Goal: Task Accomplishment & Management: Use online tool/utility

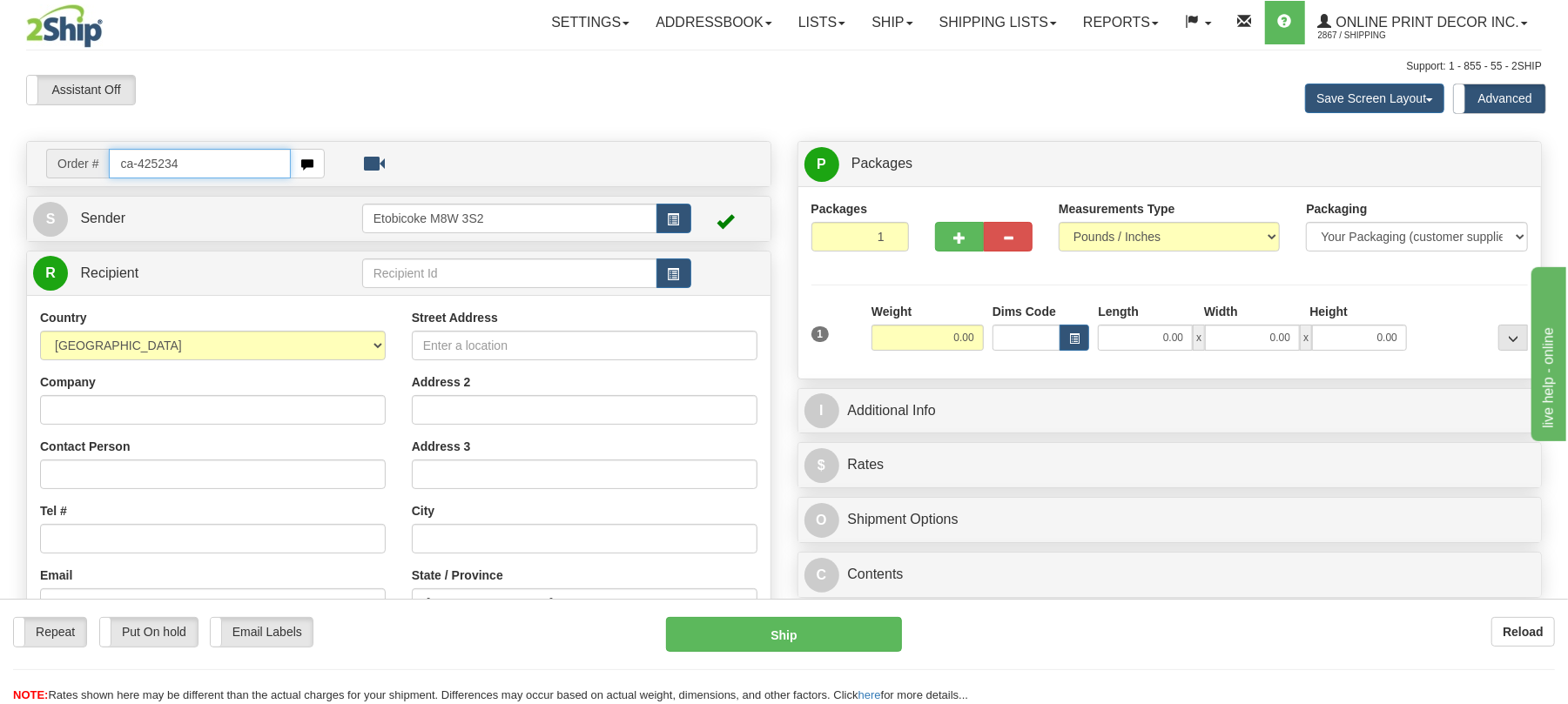
type input "ca-425234"
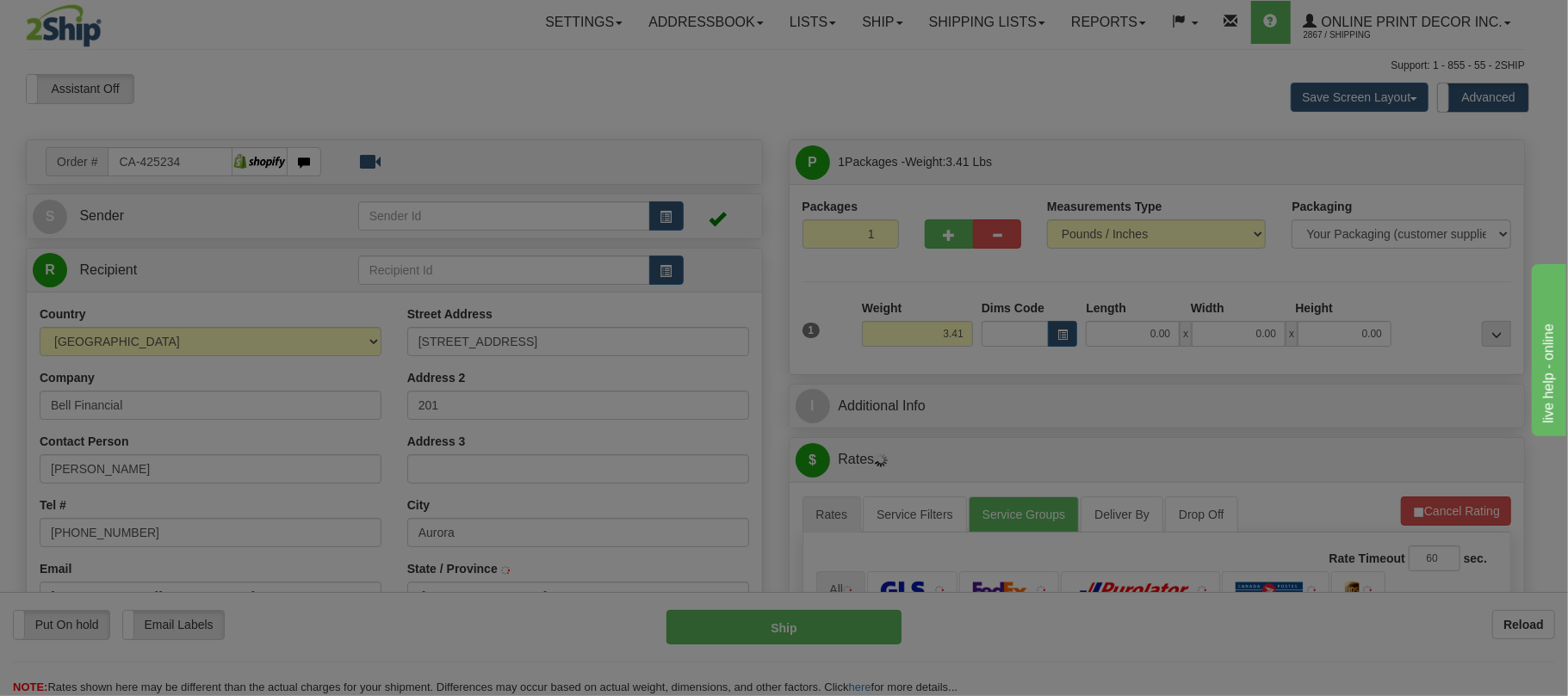
type input "AURORA"
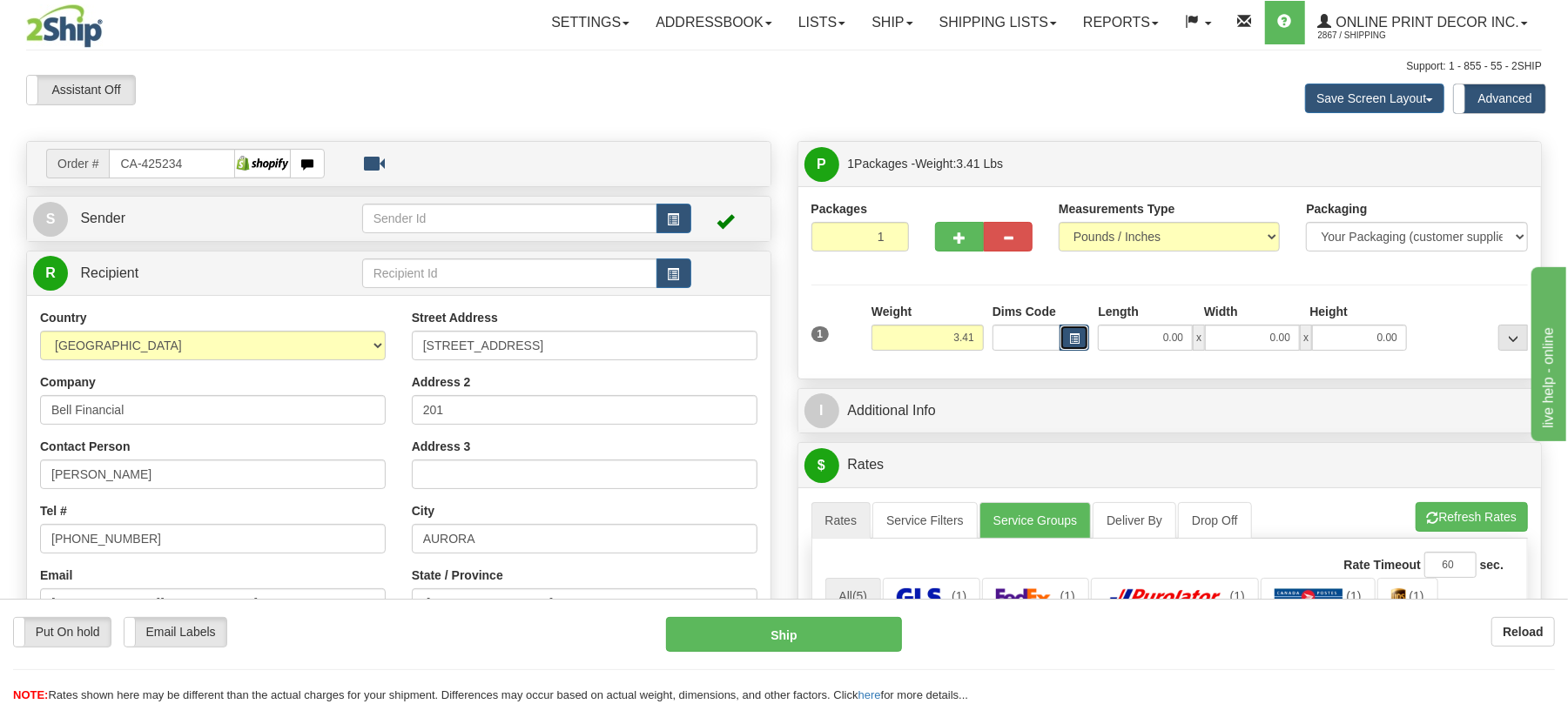
click at [1073, 334] on span "button" at bounding box center [1074, 339] width 11 height 10
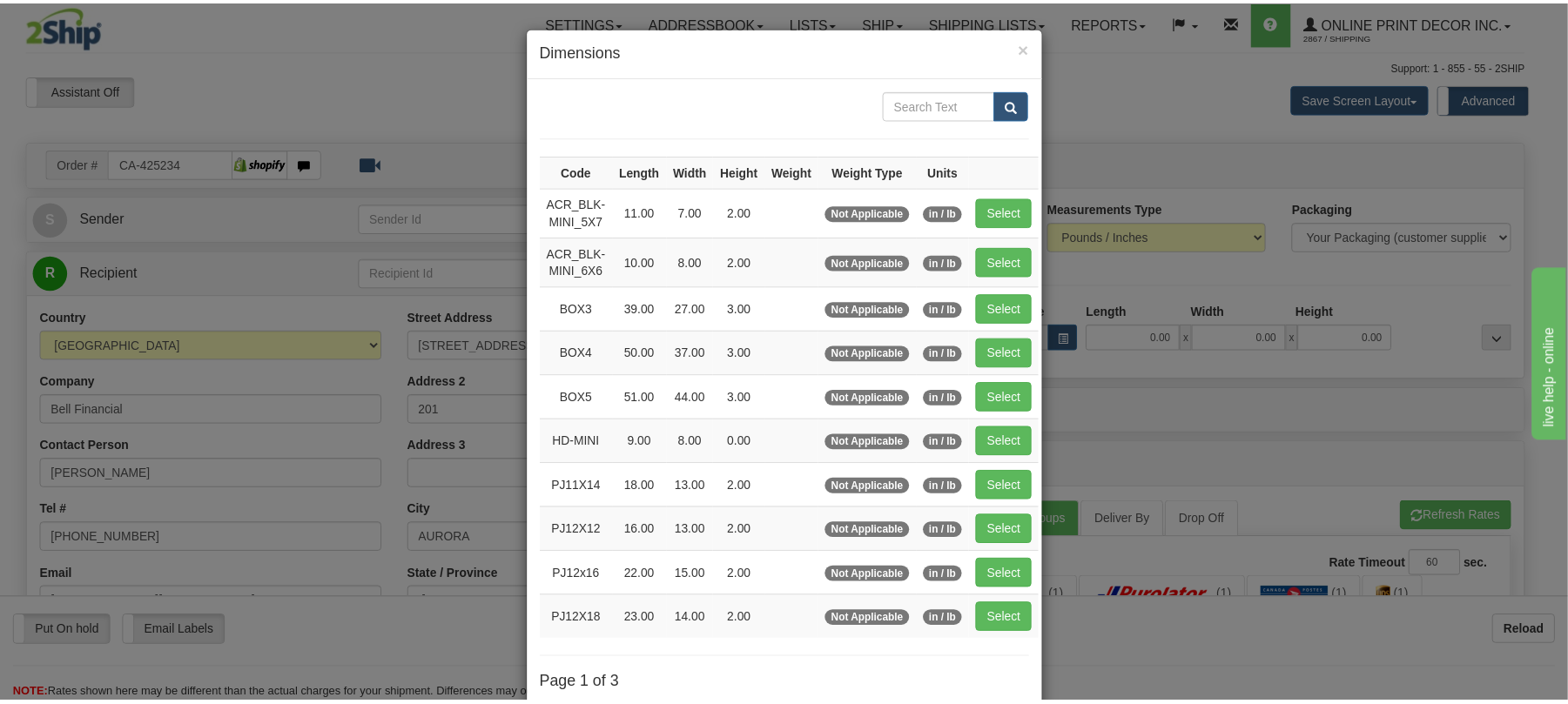
scroll to position [116, 0]
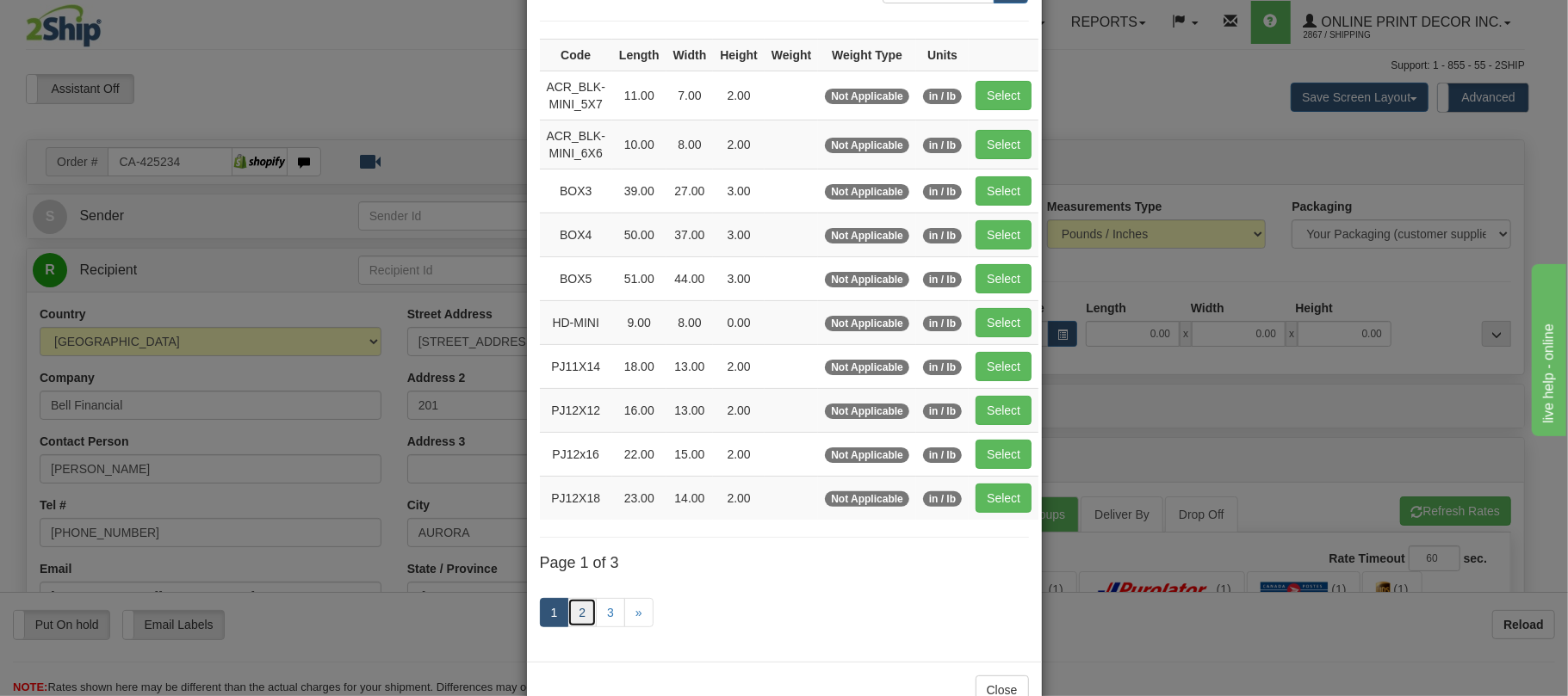
click at [572, 628] on link "2" at bounding box center [582, 612] width 29 height 29
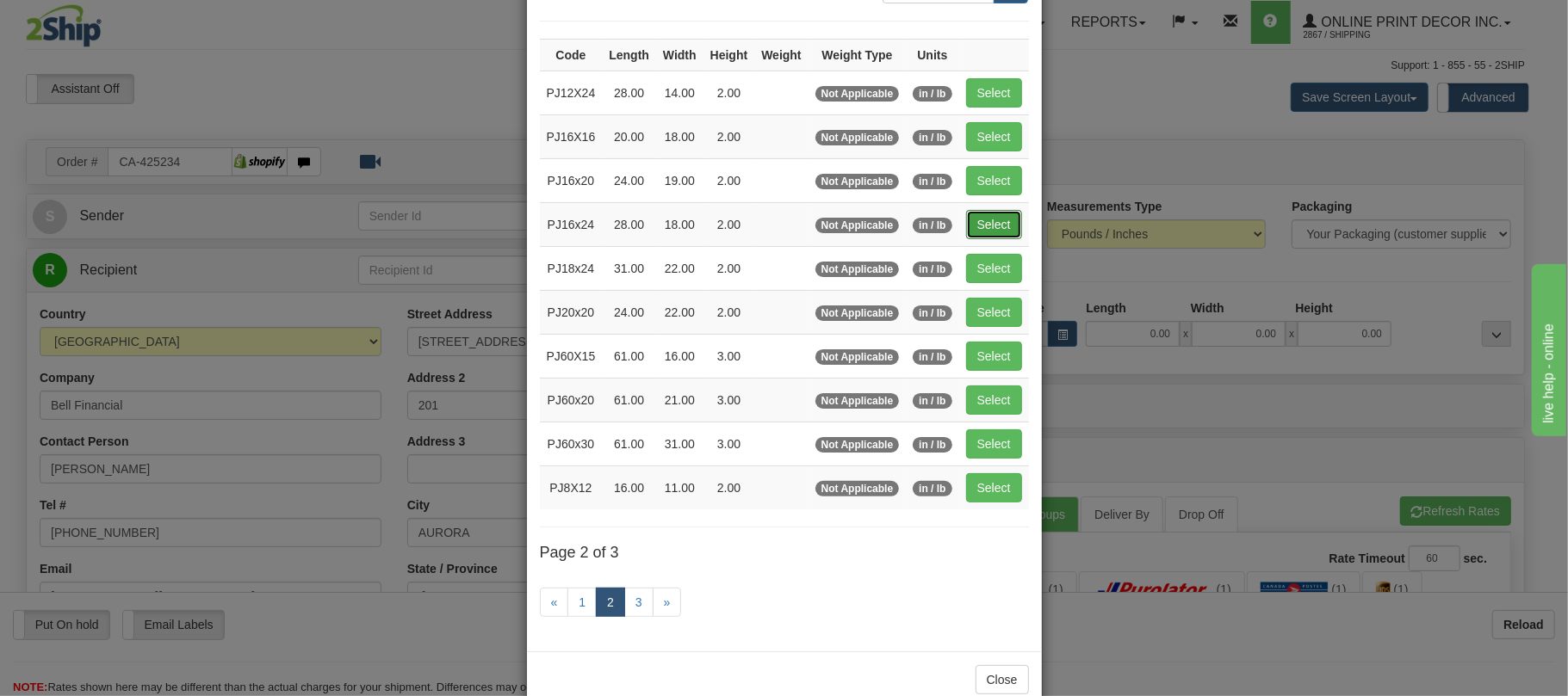
click at [1009, 225] on button "Select" at bounding box center [994, 224] width 56 height 29
type input "PJ16x24"
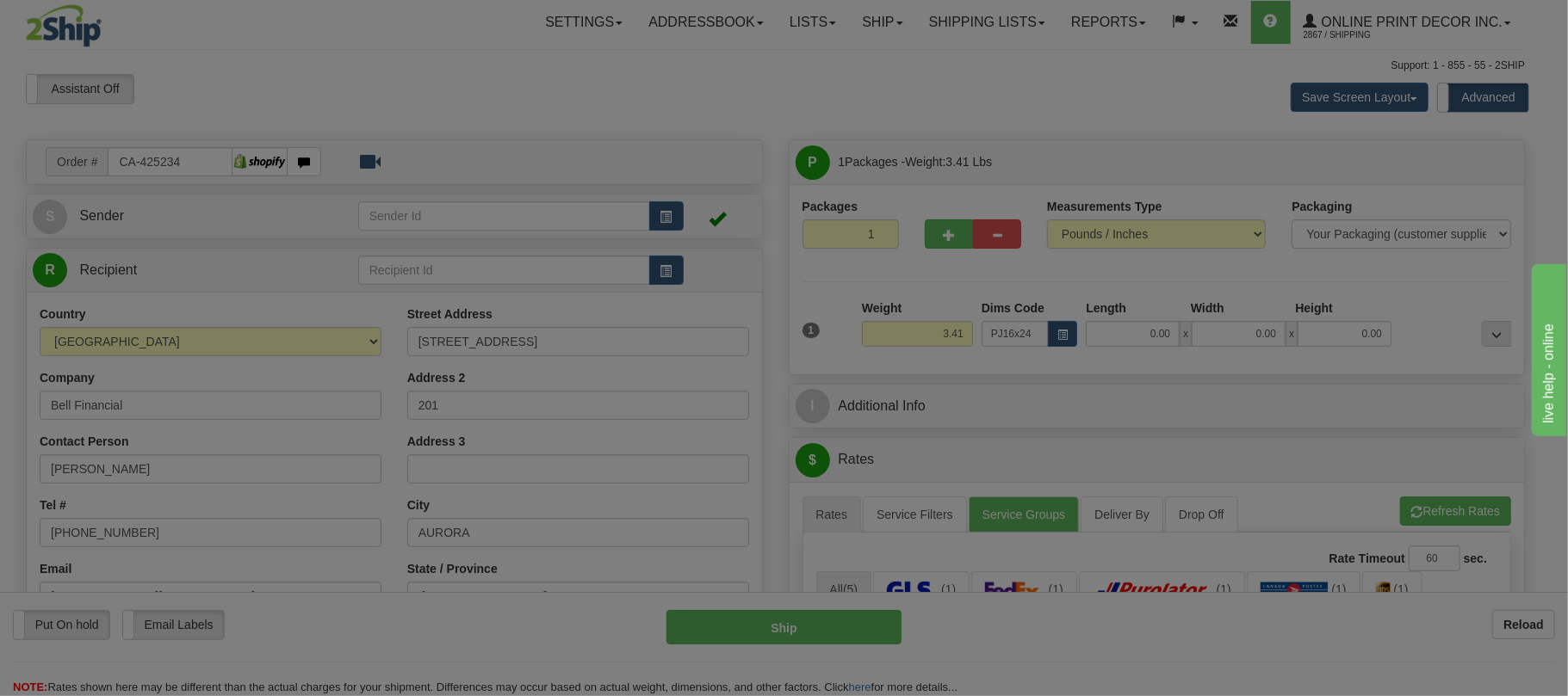
type input "28.00"
type input "18.00"
type input "2.00"
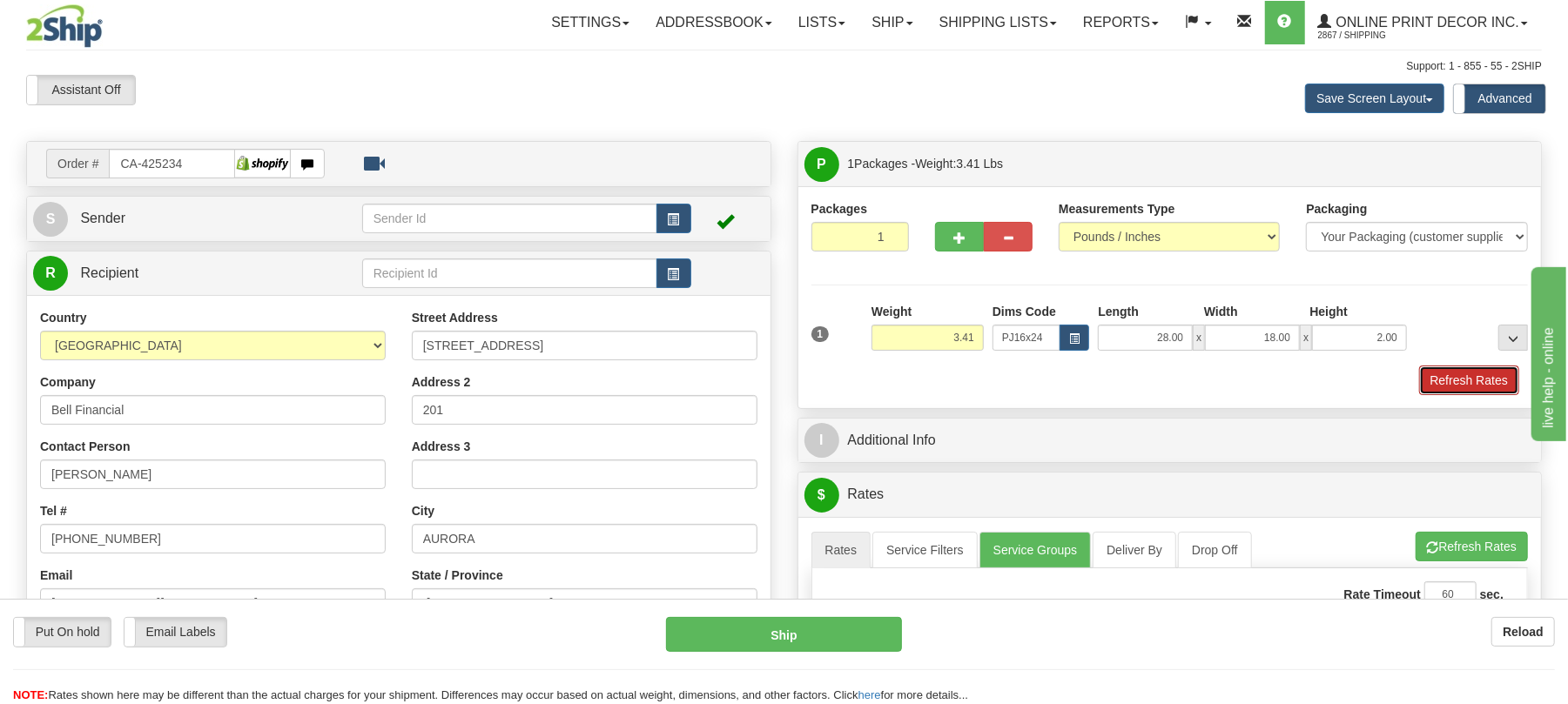
click at [1467, 385] on button "Refresh Rates" at bounding box center [1468, 380] width 100 height 30
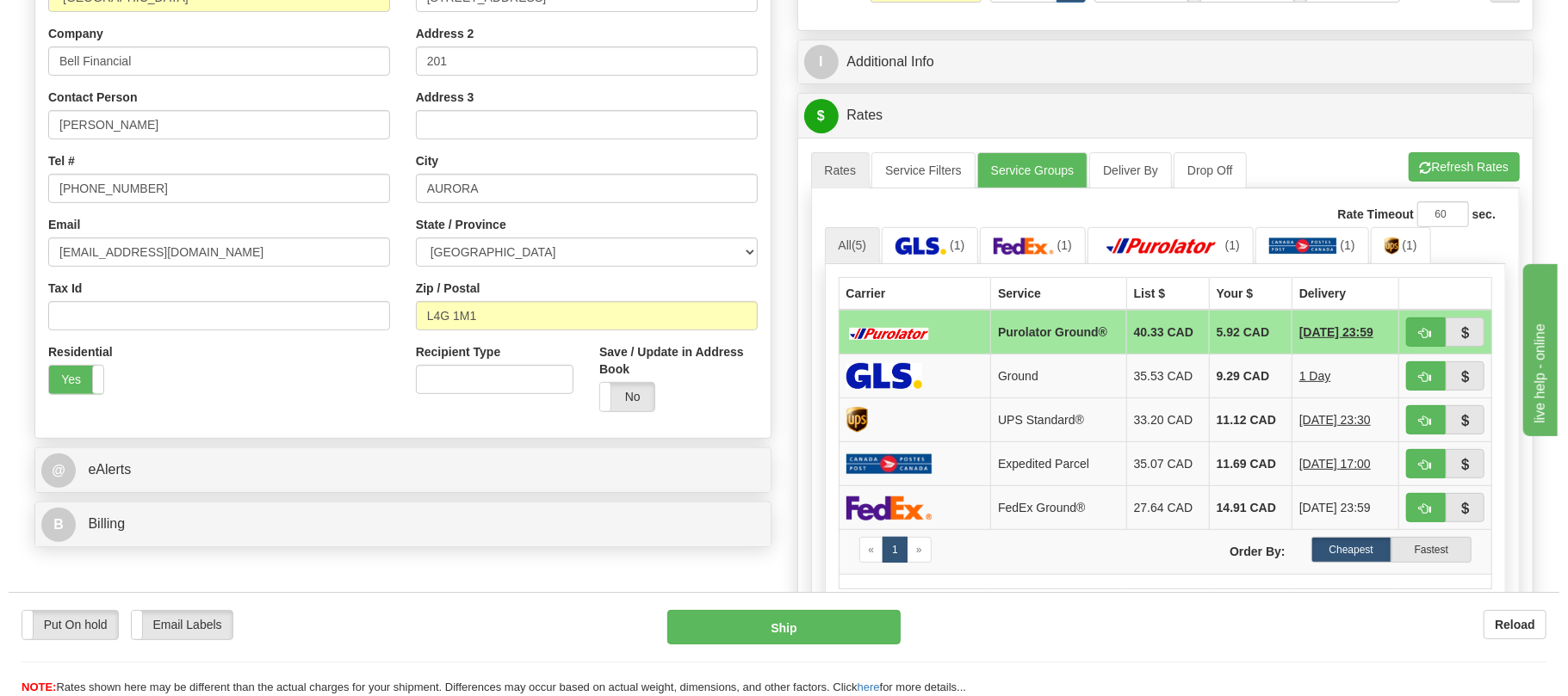
scroll to position [459, 0]
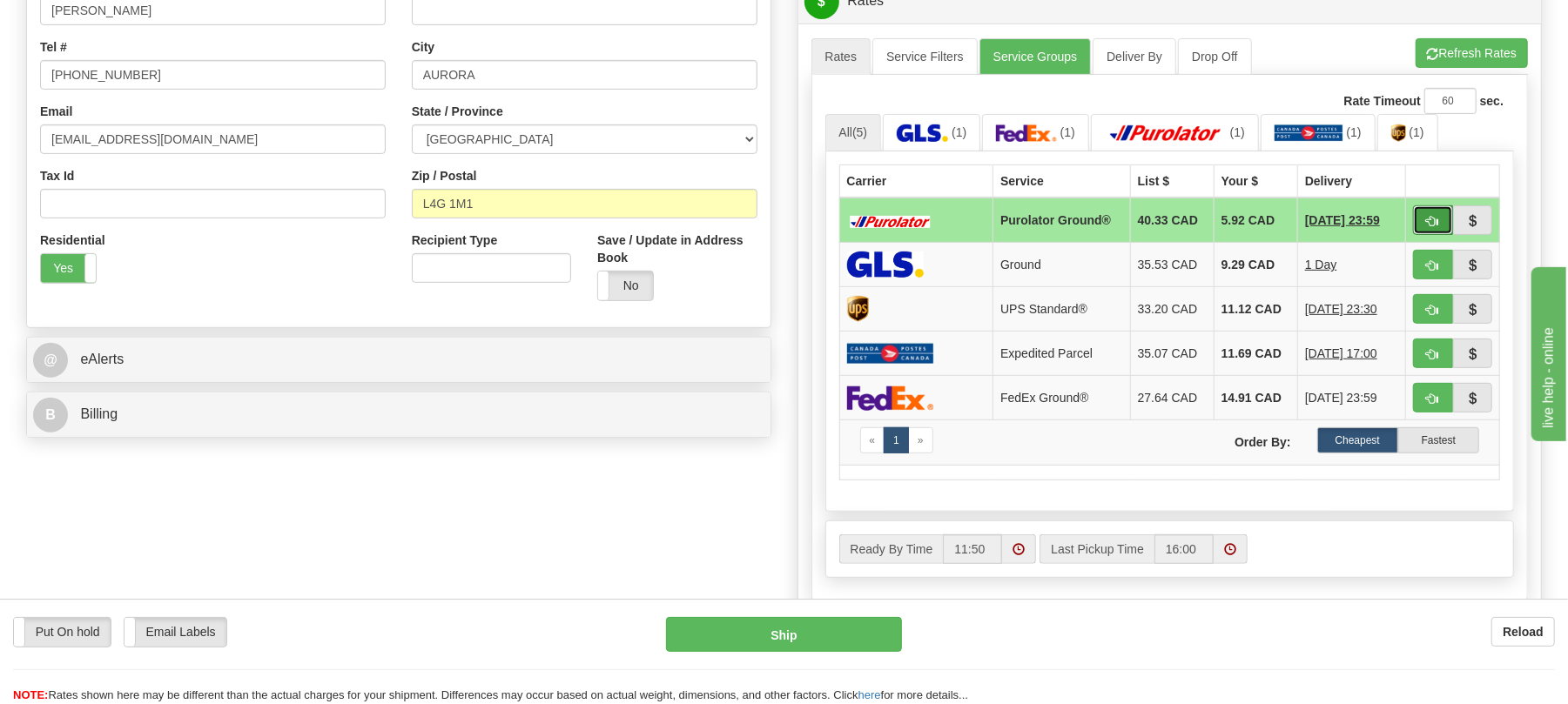
click at [1421, 232] on button "button" at bounding box center [1433, 220] width 40 height 30
type input "260"
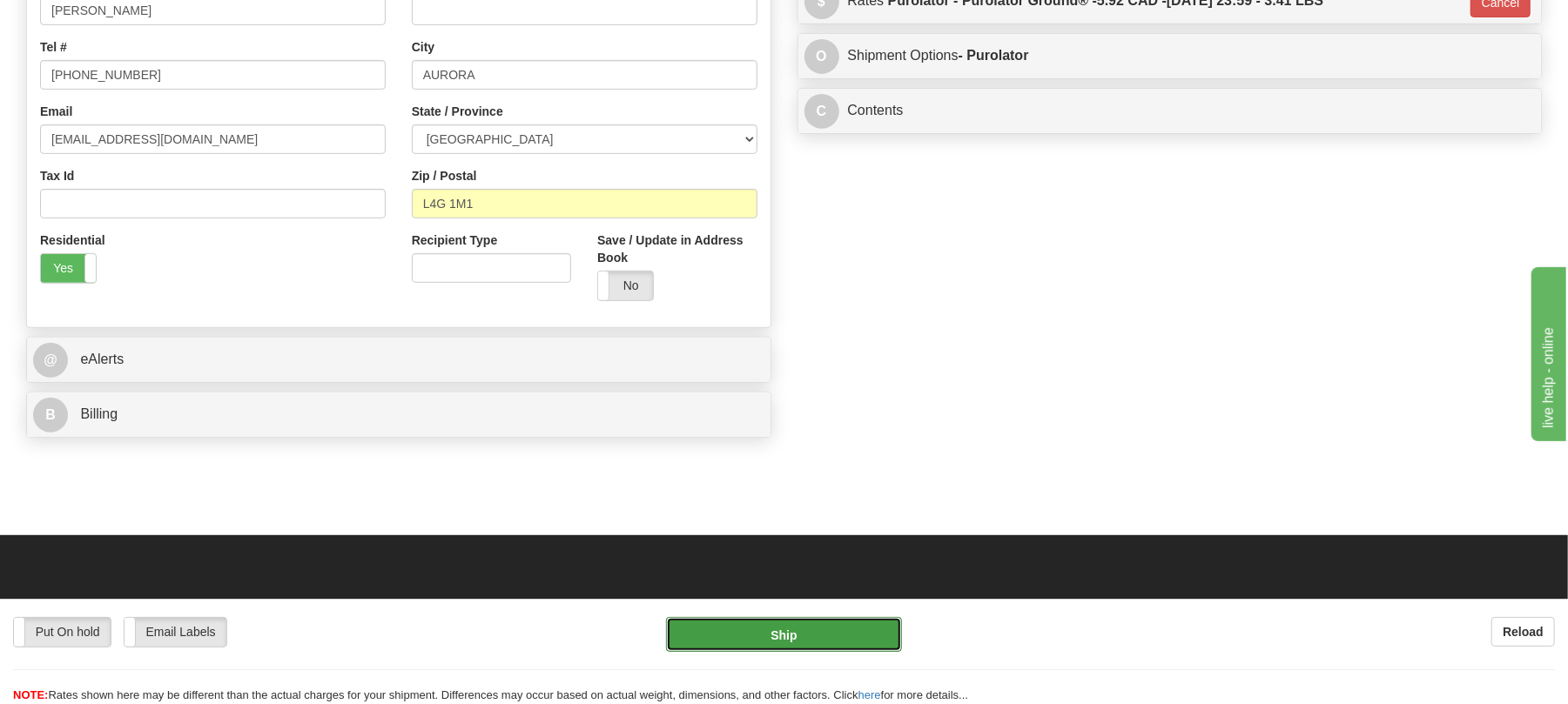
click at [843, 630] on button "Ship" at bounding box center [783, 635] width 235 height 35
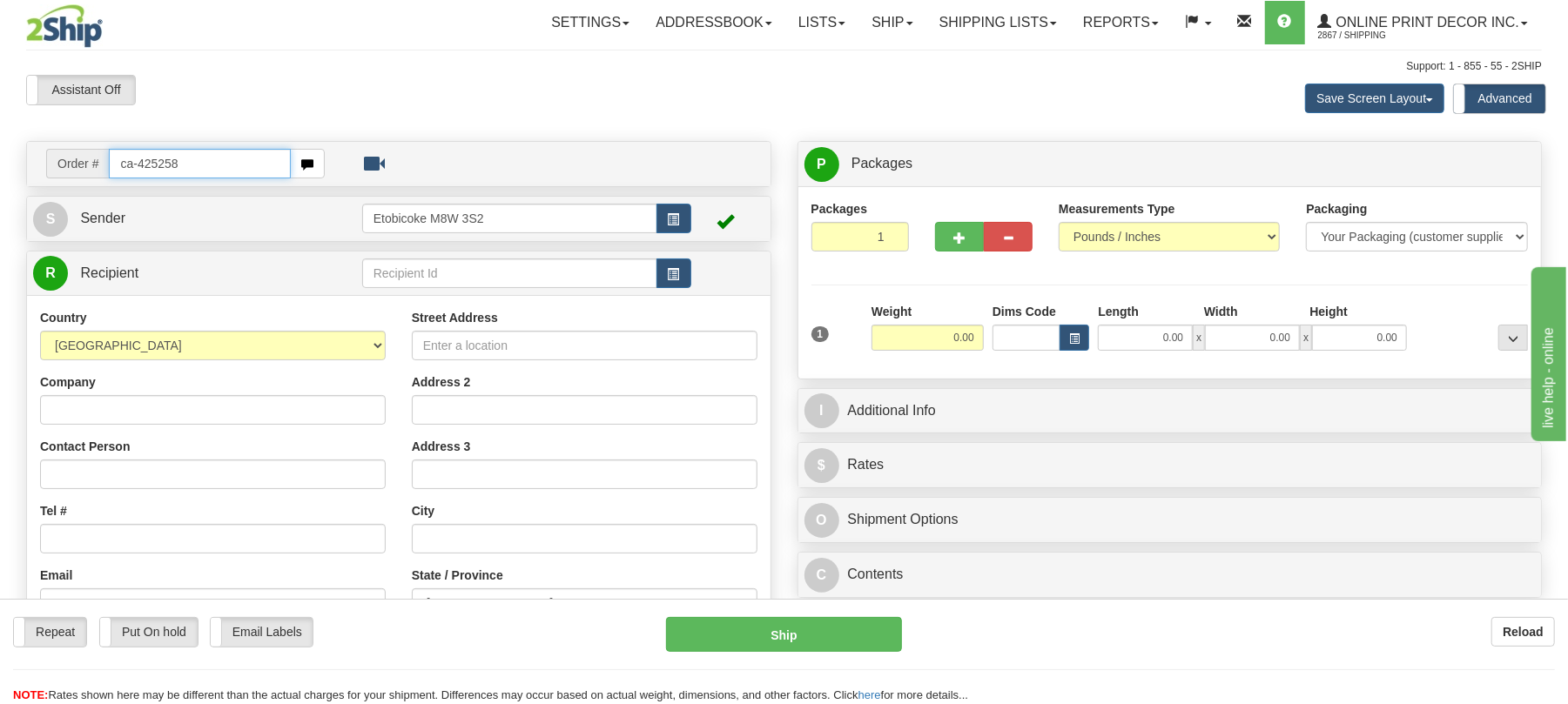
type input "ca-425258"
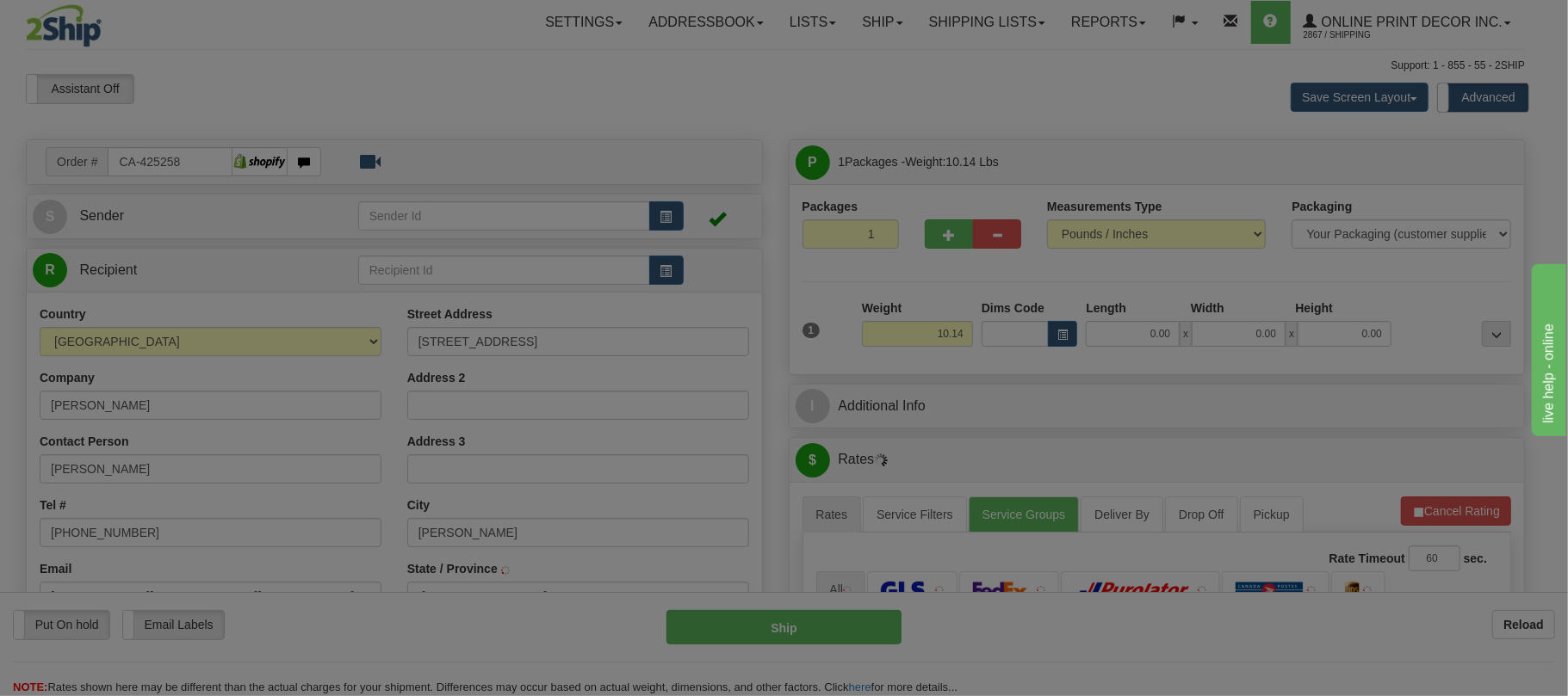
type input "ESTEVAN"
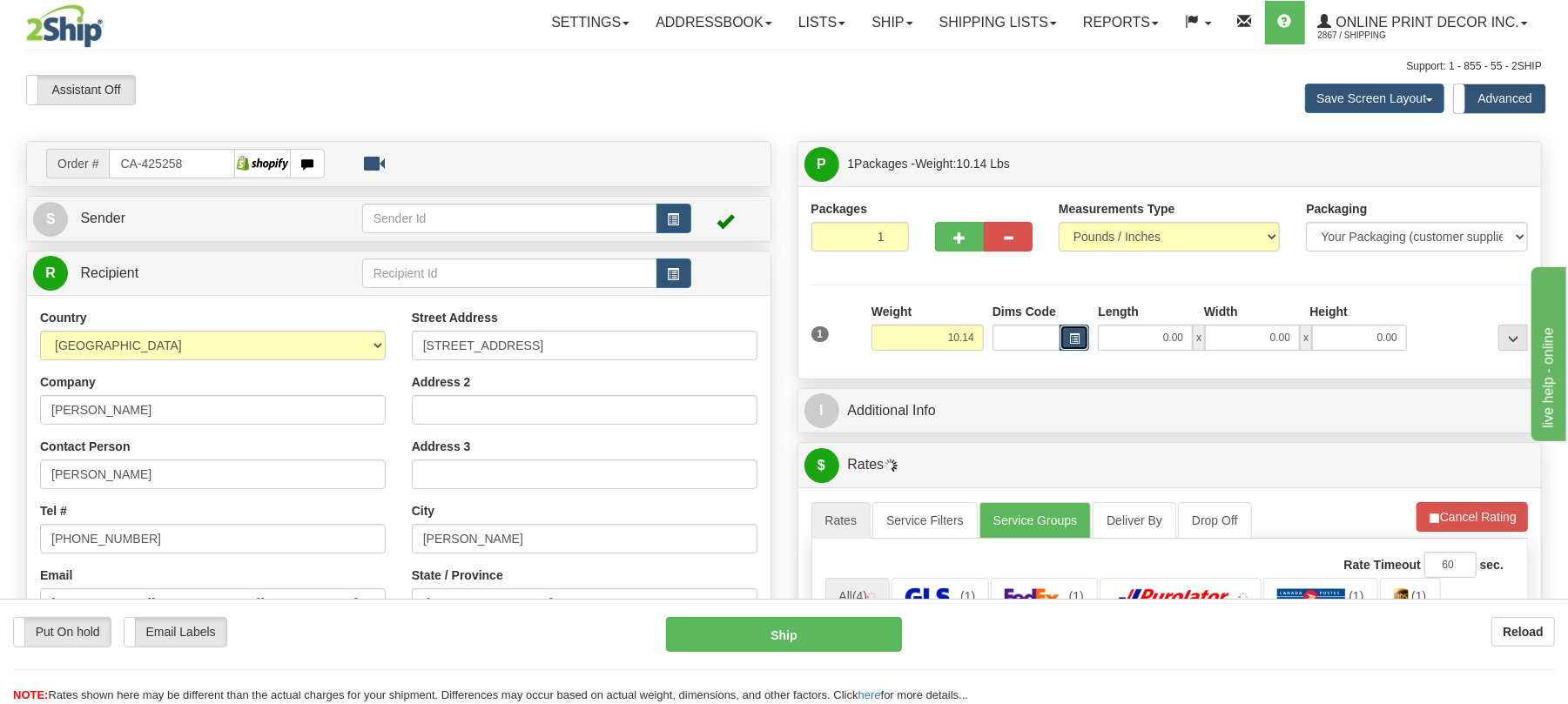
click at [1073, 342] on span "button" at bounding box center [1074, 339] width 11 height 10
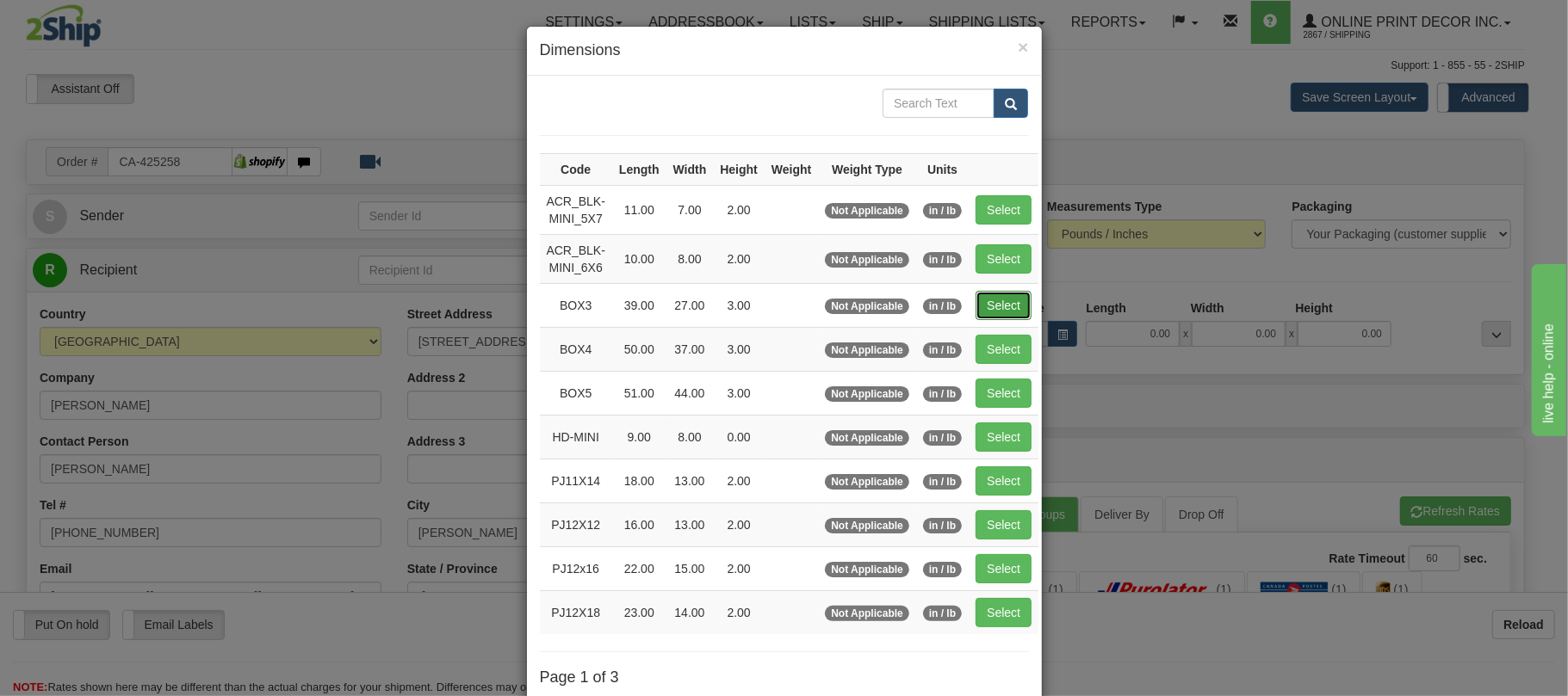
click at [1032, 303] on button "Select" at bounding box center [1003, 305] width 56 height 29
type input "BOX3"
type input "39.00"
type input "27.00"
type input "3.00"
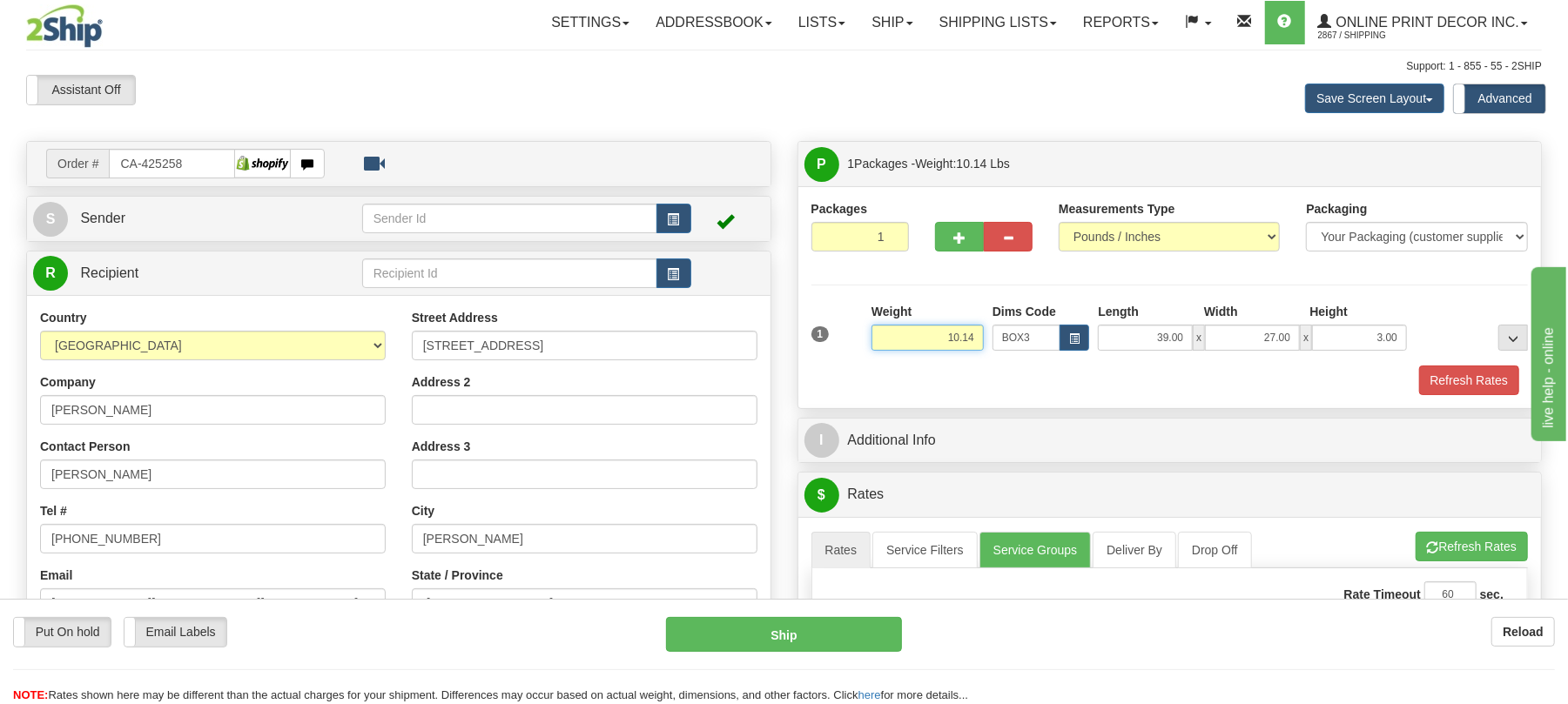
drag, startPoint x: 935, startPoint y: 340, endPoint x: 1041, endPoint y: 346, distance: 106.2
click at [1041, 346] on div "1 Weight 10.14 Dims Code x x" at bounding box center [1171, 334] width 726 height 62
type input "5.75"
click at [948, 251] on button "button" at bounding box center [959, 236] width 49 height 30
radio input "true"
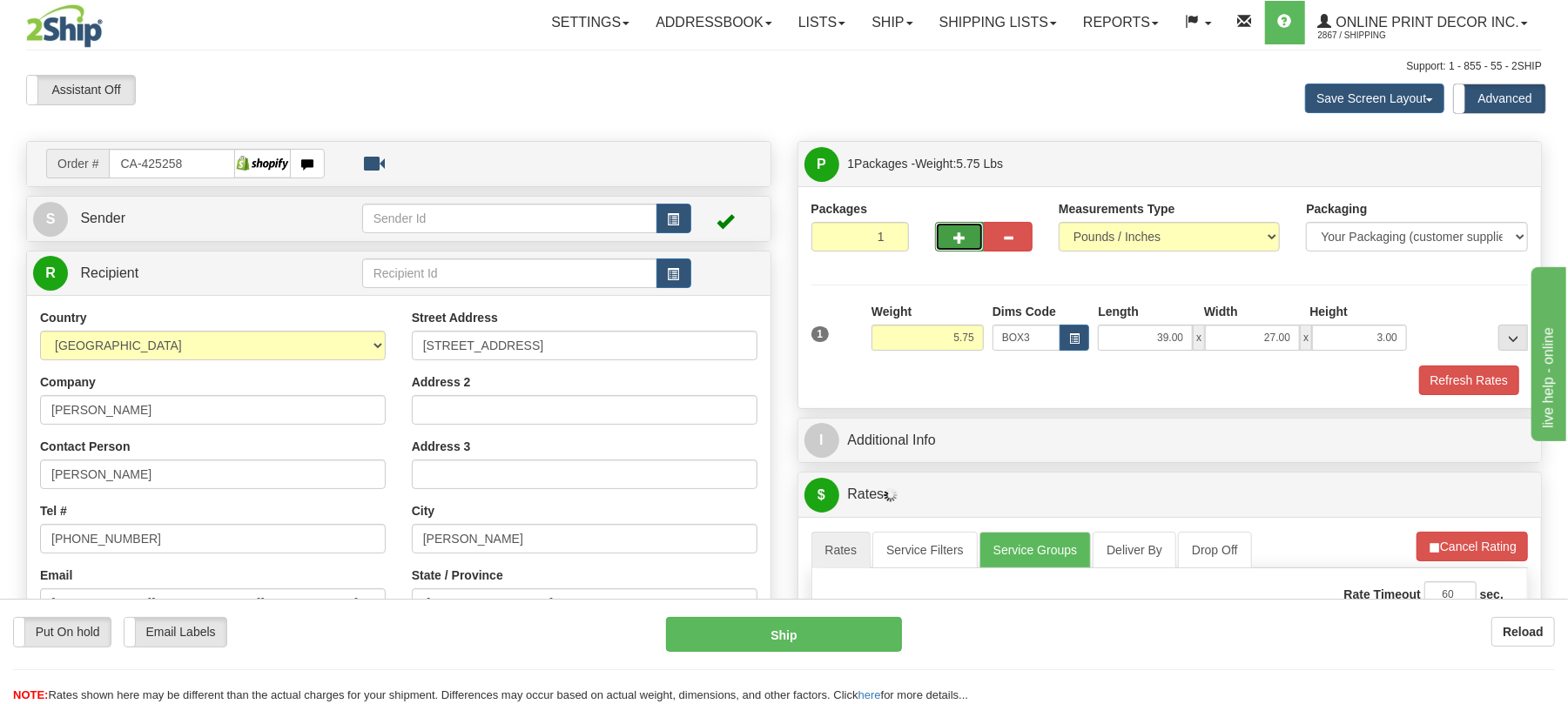
type input "2"
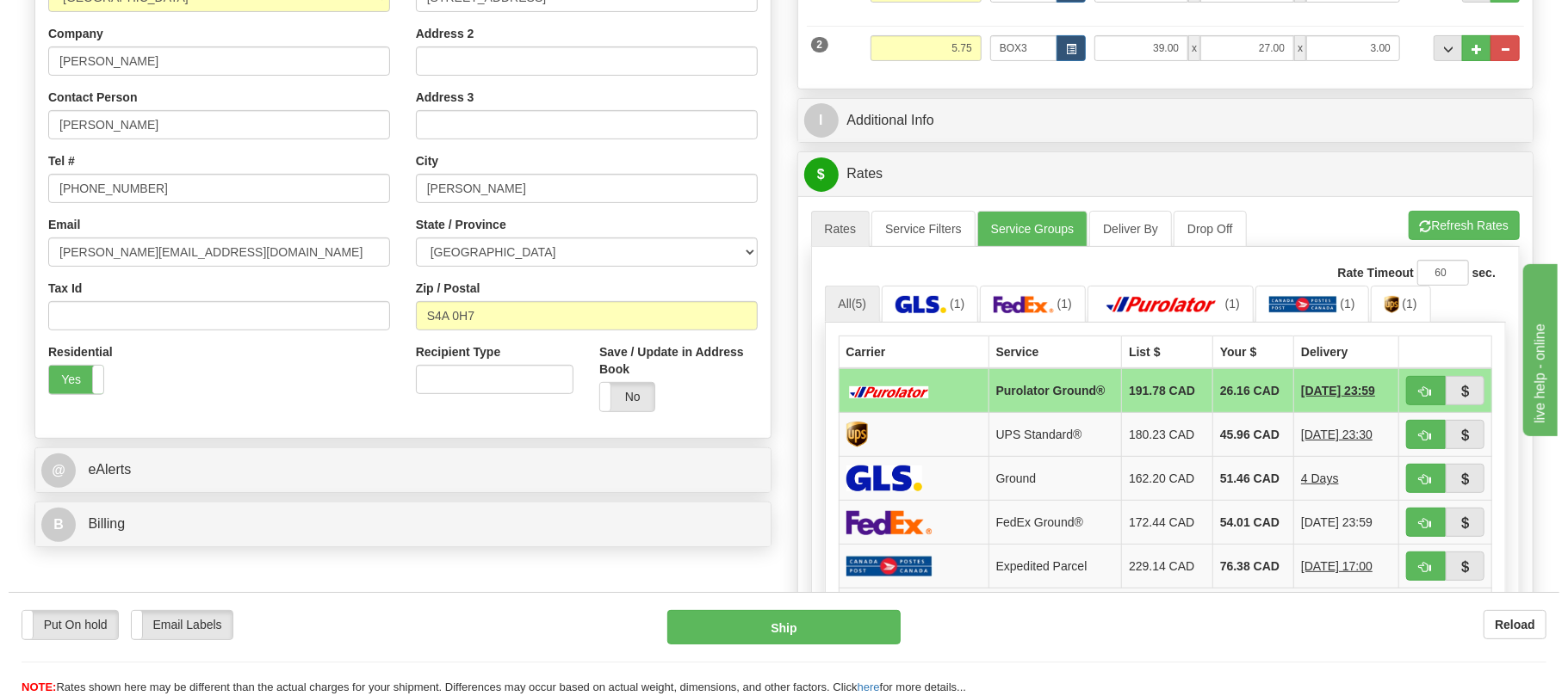
scroll to position [459, 0]
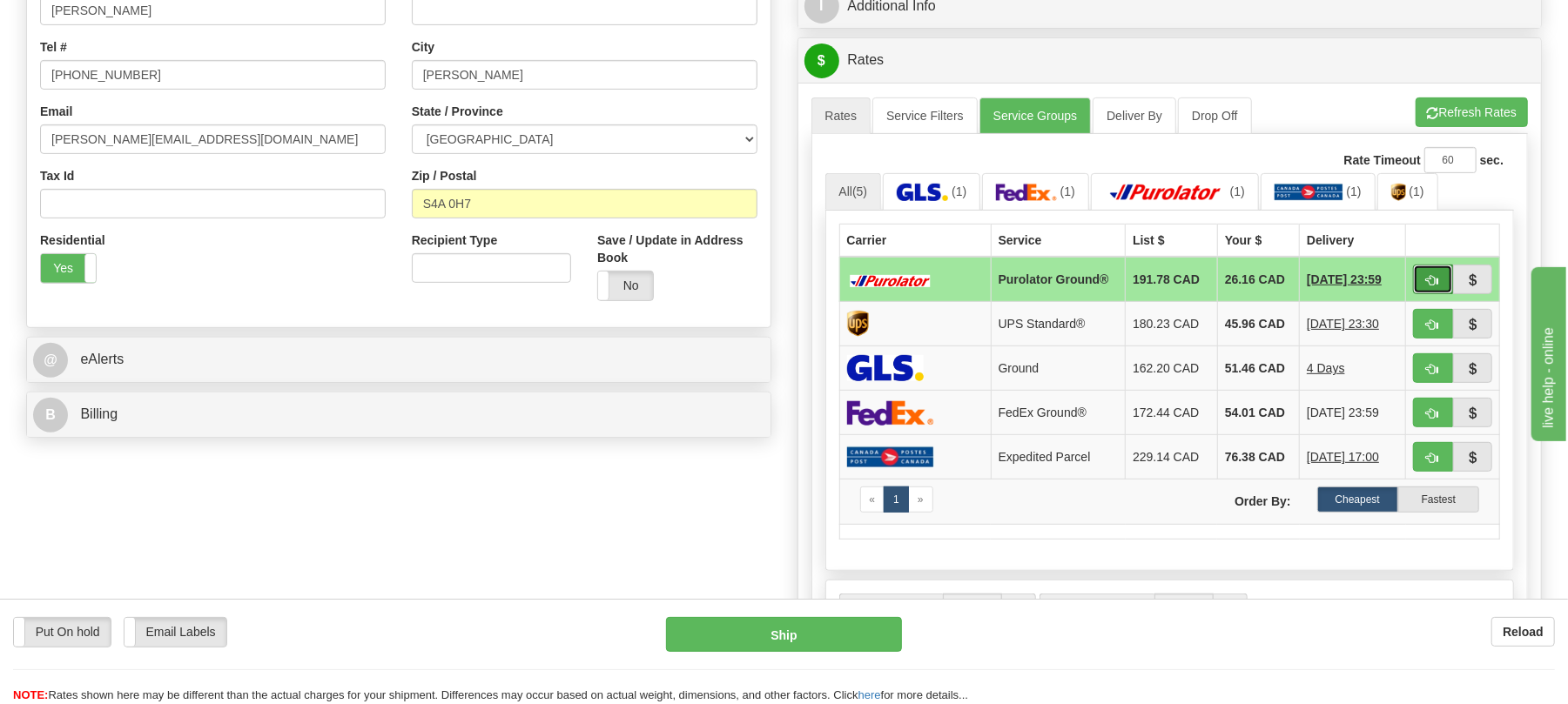
click at [1426, 279] on button "button" at bounding box center [1433, 279] width 40 height 30
type input "260"
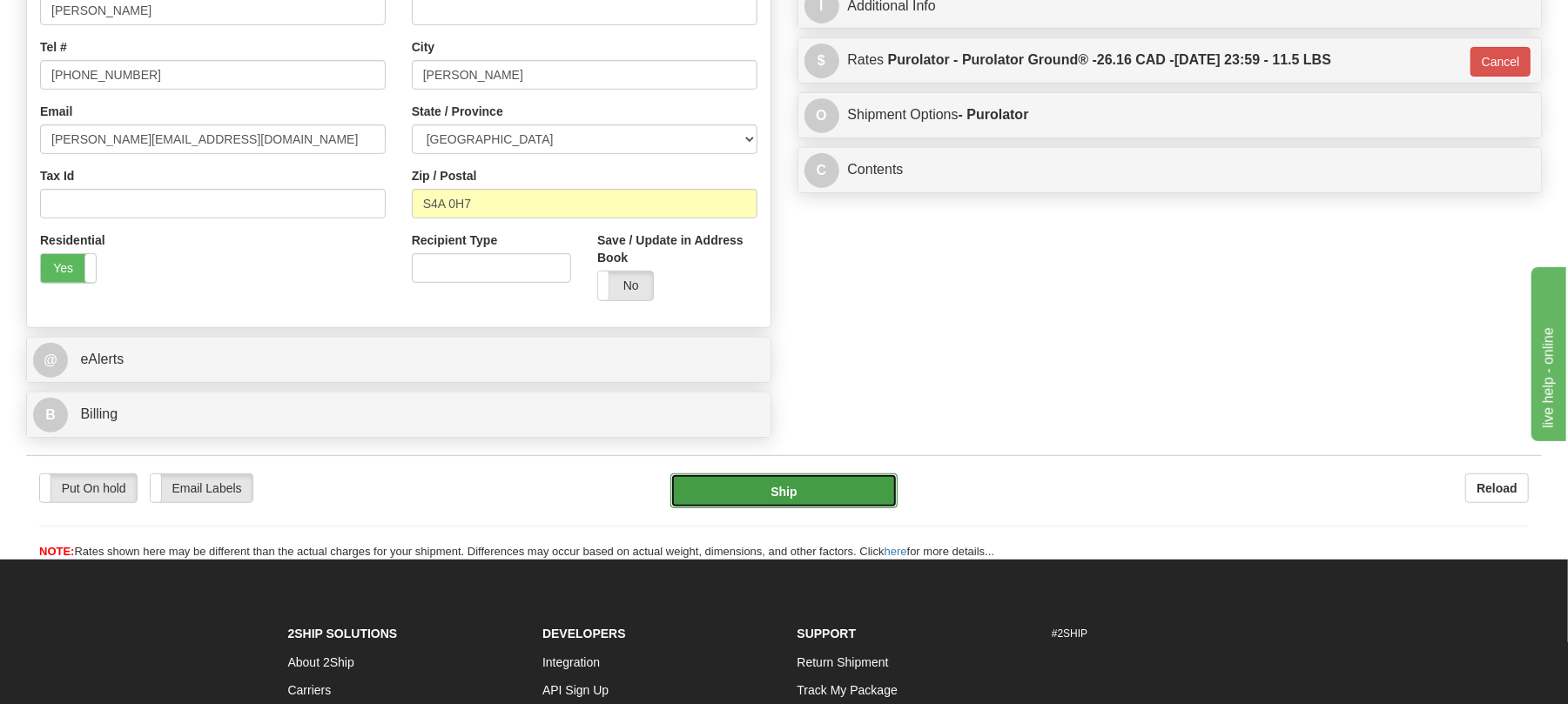
click at [812, 507] on button "Ship" at bounding box center [784, 491] width 227 height 35
